Goal: Obtain resource: Obtain resource

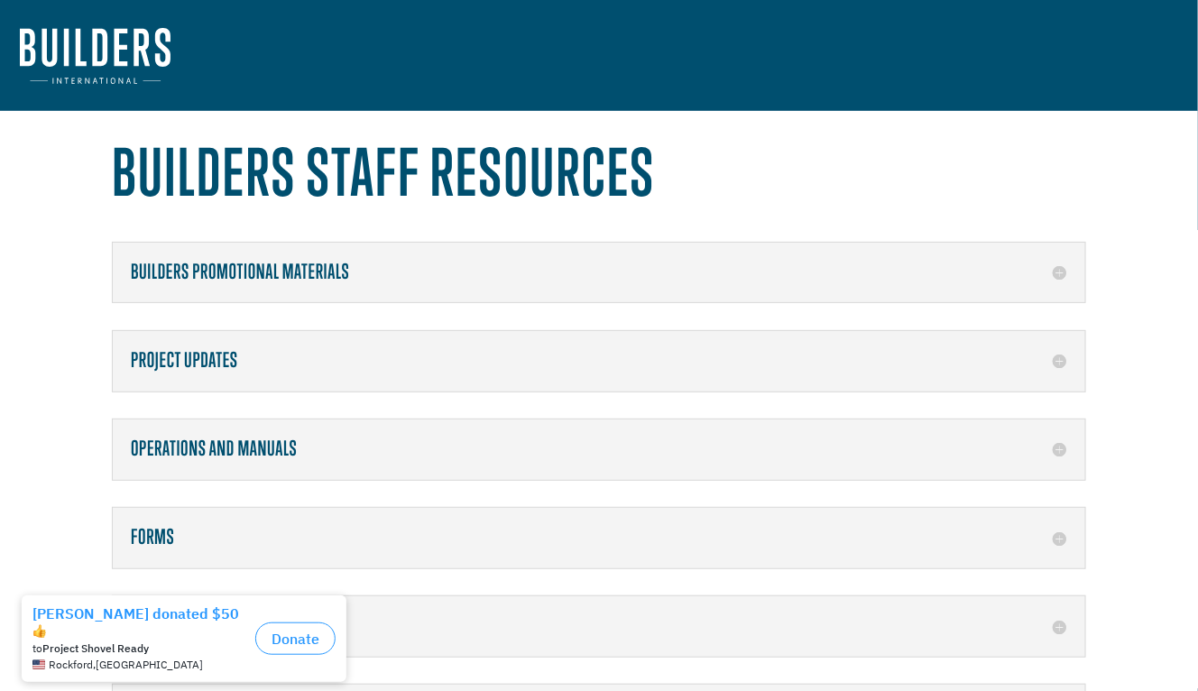
click at [257, 529] on h5 "Forms" at bounding box center [599, 537] width 936 height 23
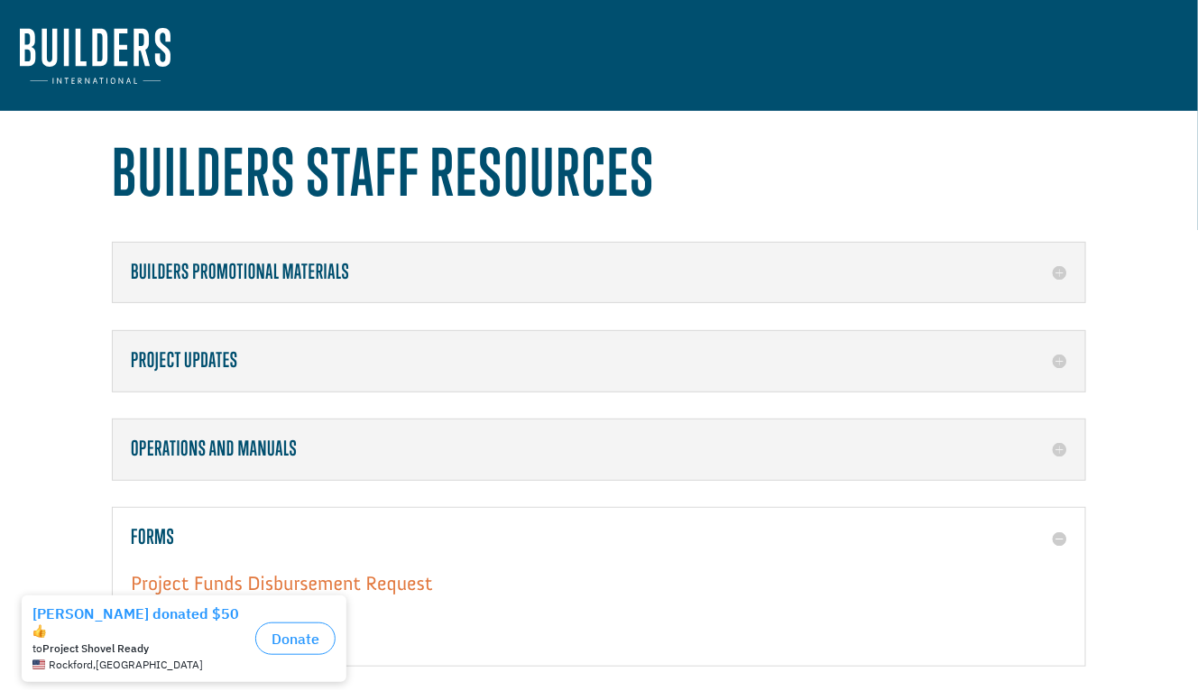
click at [326, 580] on link "Project Funds Disbursement Request" at bounding box center [281, 587] width 301 height 33
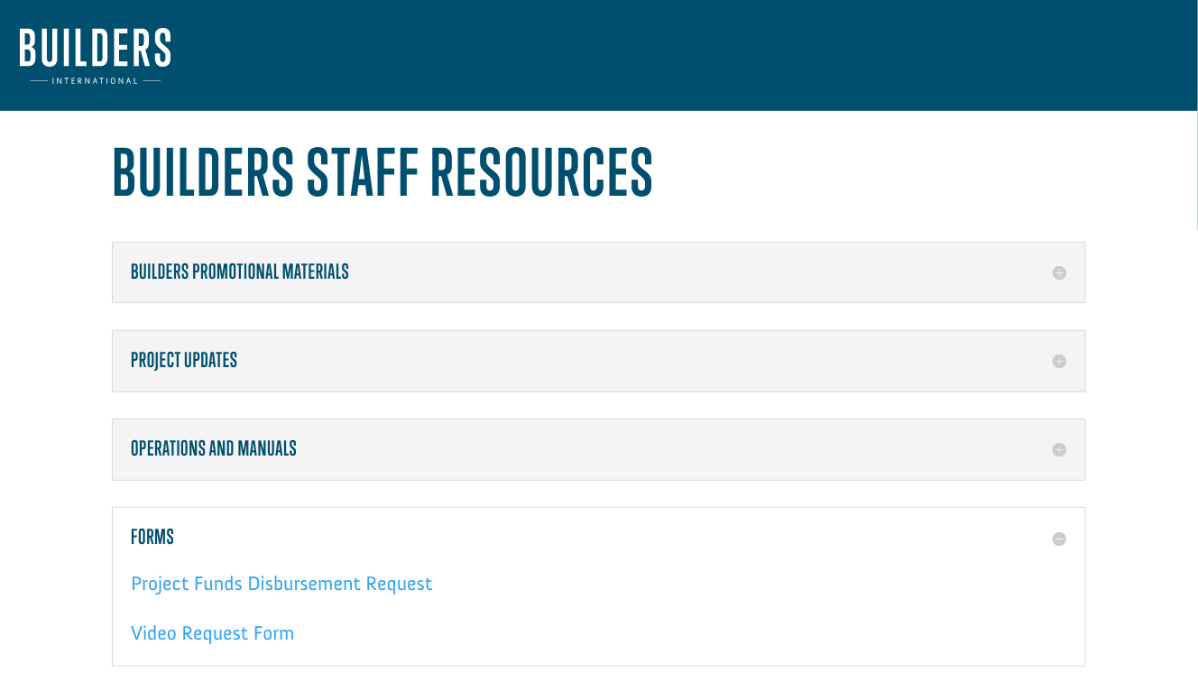
click at [123, 35] on img at bounding box center [95, 56] width 151 height 56
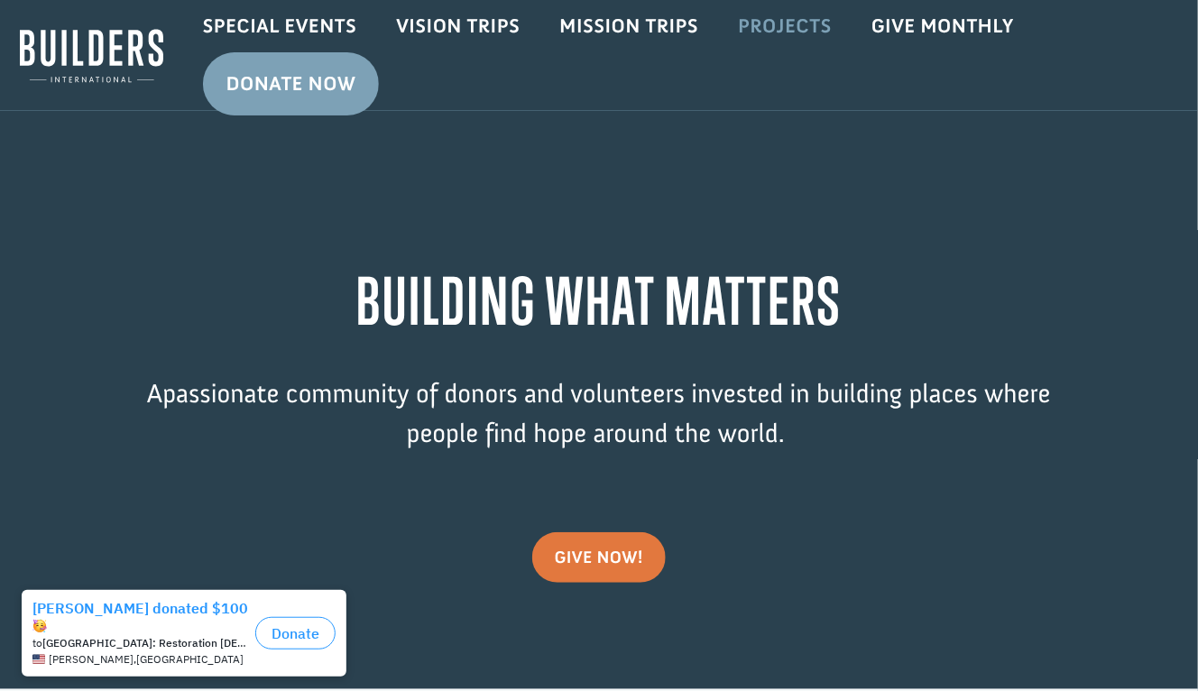
click at [785, 32] on link "Projects" at bounding box center [784, 26] width 133 height 52
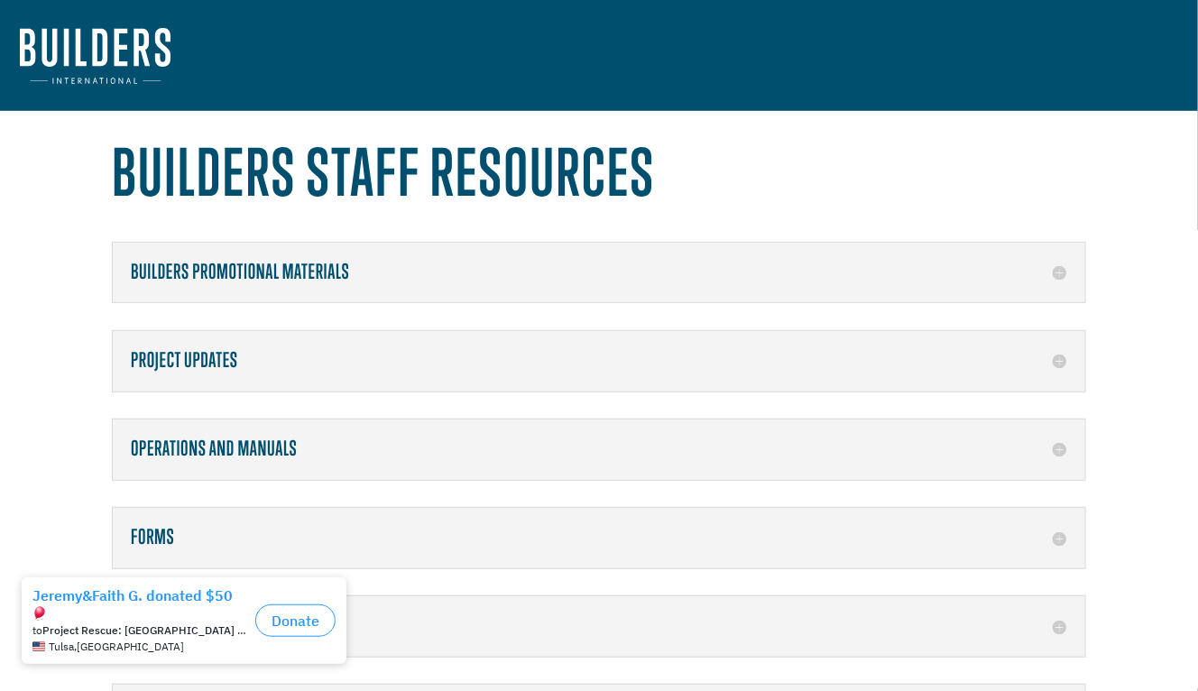
click at [171, 518] on div "Forms Project Funds Disbursement Request Video Request Form" at bounding box center [599, 537] width 974 height 61
click at [146, 542] on h5 "Forms" at bounding box center [599, 537] width 936 height 23
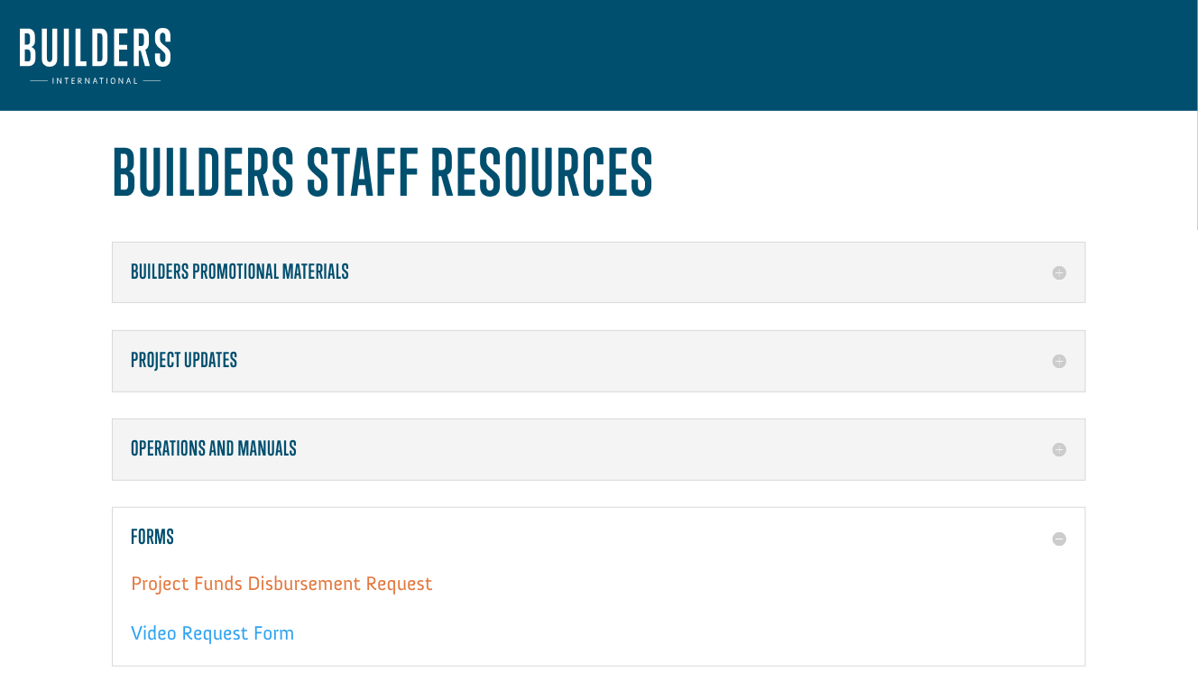
click at [346, 585] on link "Project Funds Disbursement Request" at bounding box center [281, 587] width 301 height 33
